Goal: Ask a question

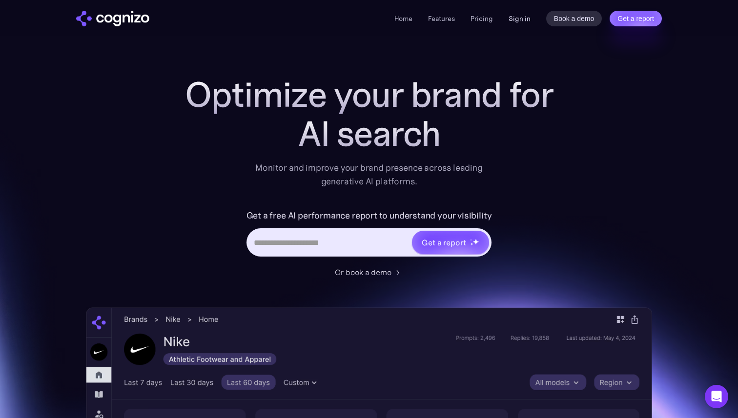
click at [519, 20] on link "Sign in" at bounding box center [520, 19] width 22 height 12
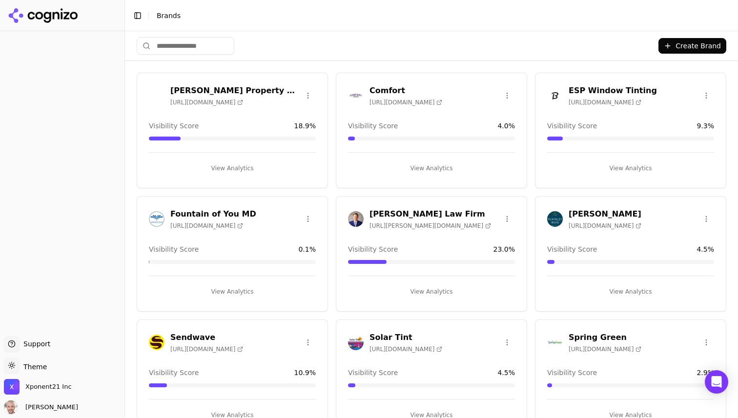
click at [676, 46] on button "Create Brand" at bounding box center [692, 46] width 68 height 16
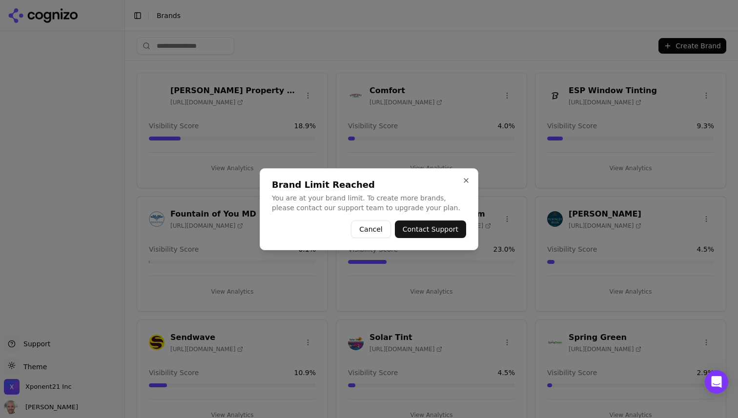
click at [430, 231] on button "Contact Support" at bounding box center [430, 230] width 71 height 18
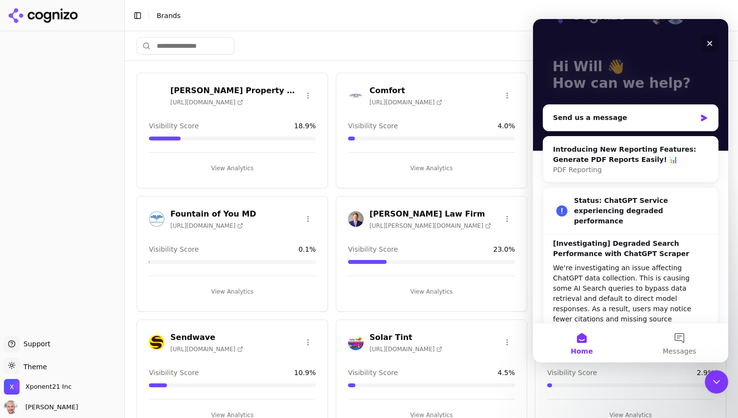
scroll to position [47, 0]
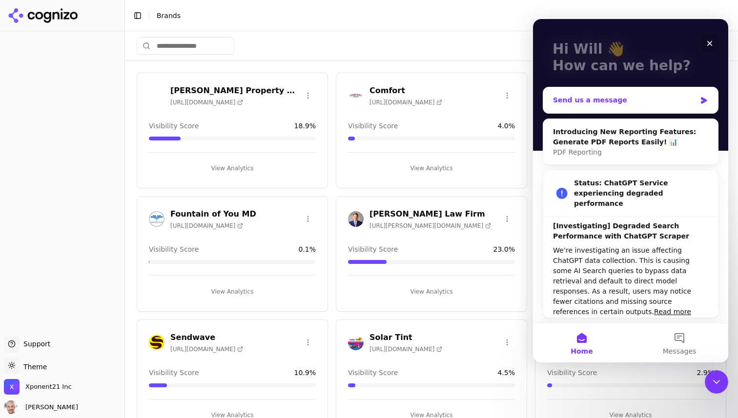
click at [590, 104] on div "Send us a message" at bounding box center [624, 100] width 143 height 10
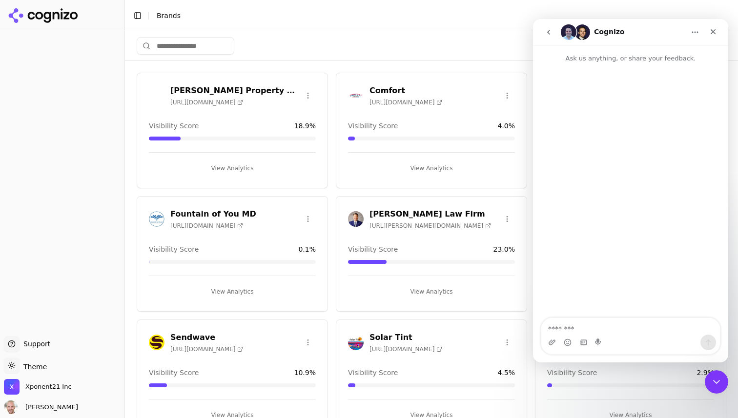
scroll to position [0, 0]
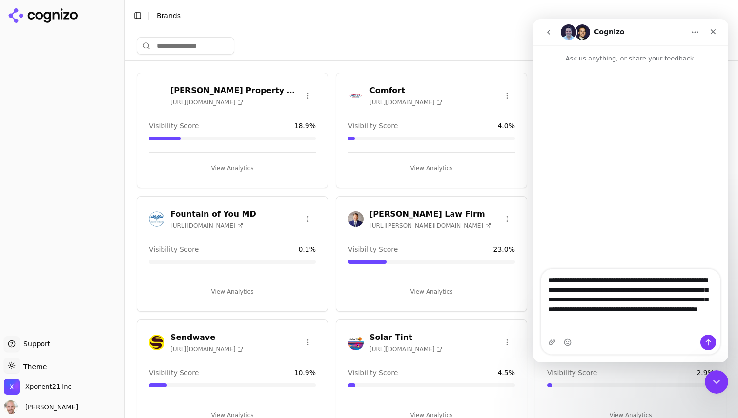
type textarea "**********"
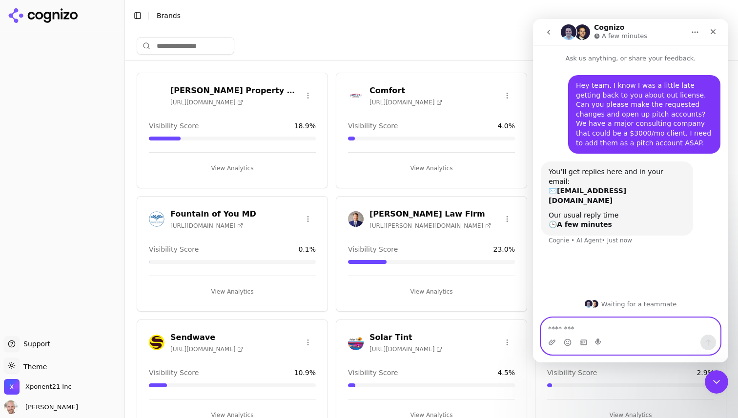
scroll to position [141, 0]
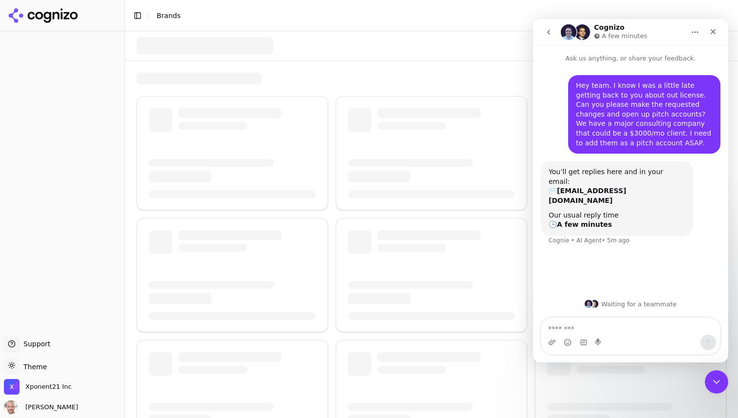
scroll to position [141, 0]
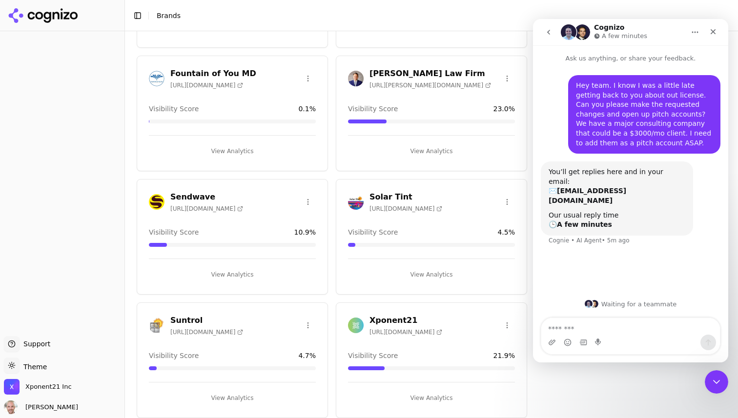
click at [698, 30] on icon "Home" at bounding box center [695, 32] width 8 height 8
click at [709, 30] on icon "Close" at bounding box center [713, 32] width 8 height 8
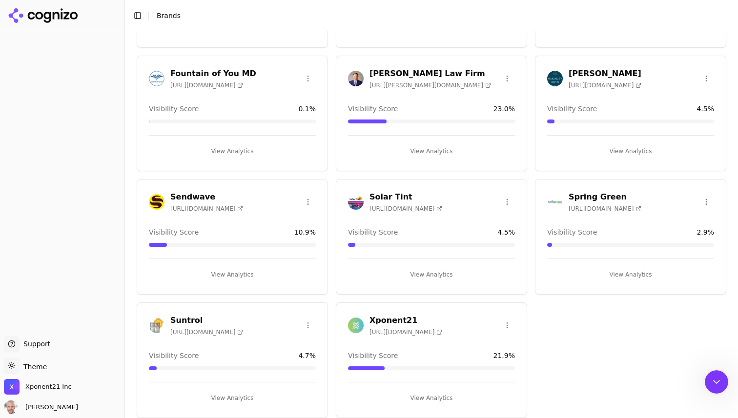
scroll to position [0, 0]
click at [714, 377] on icon "Open Intercom Messenger" at bounding box center [715, 381] width 16 height 16
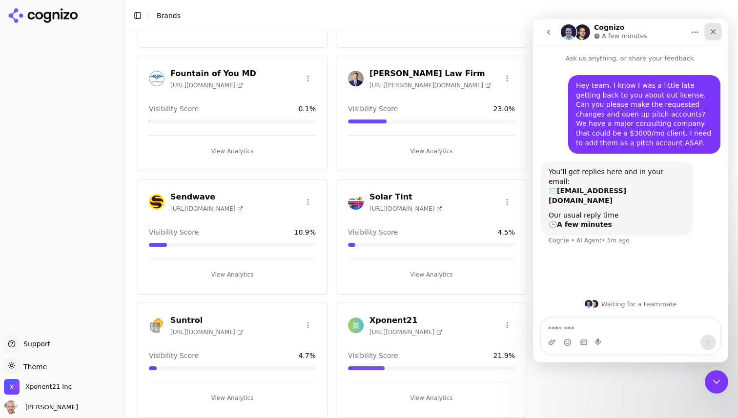
click at [712, 30] on icon "Close" at bounding box center [713, 31] width 5 height 5
